Goal: Task Accomplishment & Management: Manage account settings

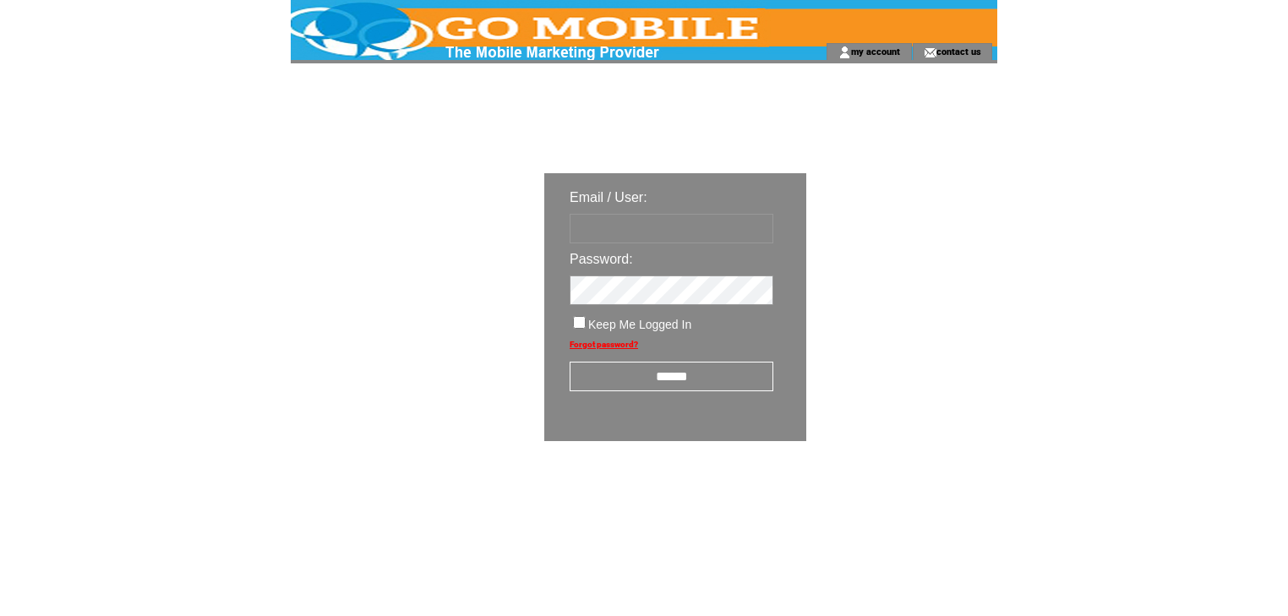
type input "********"
click at [669, 373] on input "******" at bounding box center [672, 377] width 204 height 30
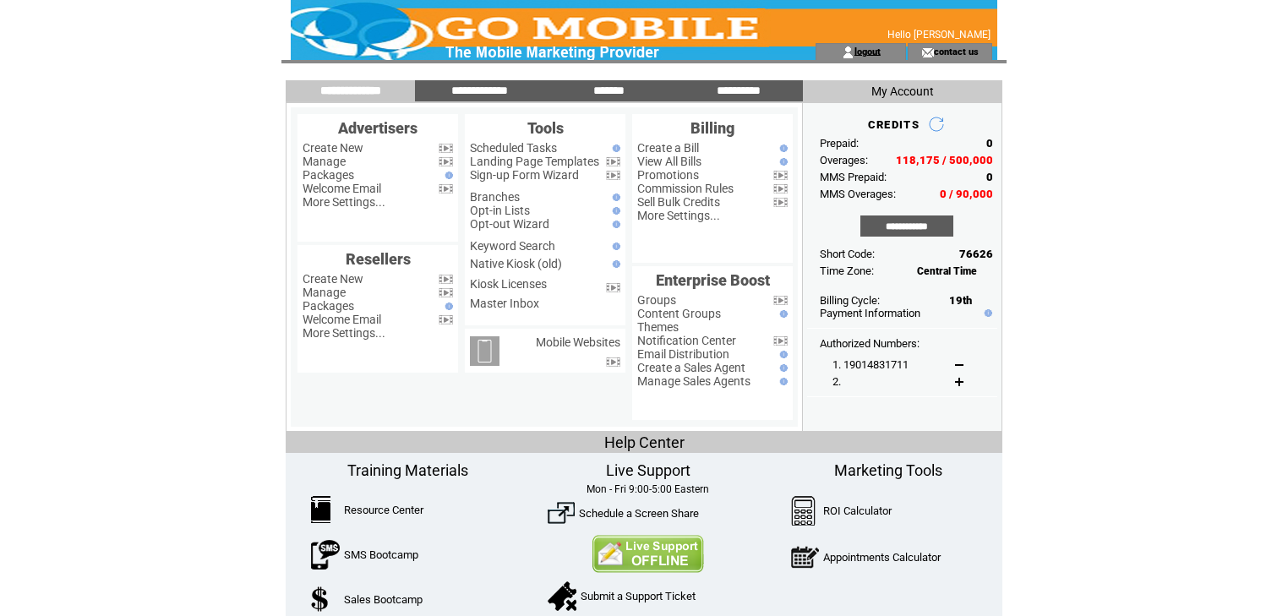
click at [866, 52] on link "logout" at bounding box center [868, 51] width 26 height 11
